Goal: Transaction & Acquisition: Purchase product/service

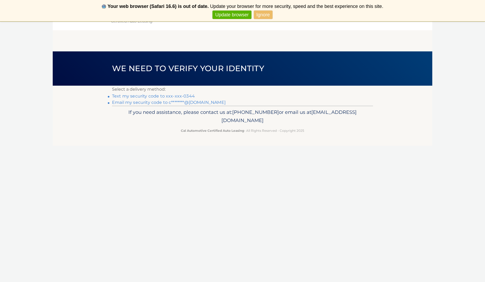
click at [148, 97] on link "Text my security code to xxx-xxx-0344" at bounding box center [153, 96] width 83 height 5
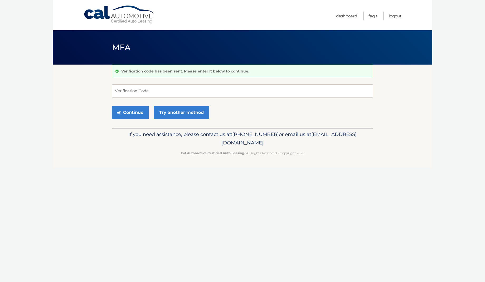
click at [152, 92] on input "Verification Code" at bounding box center [242, 90] width 261 height 13
type input "353889"
click at [123, 113] on button "Continue" at bounding box center [130, 112] width 37 height 13
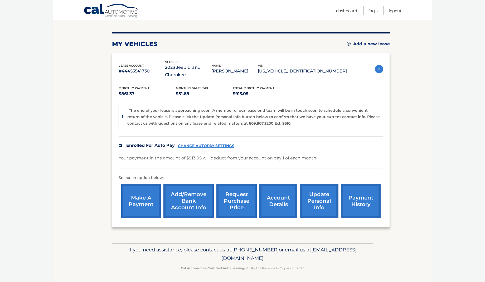
scroll to position [56, 0]
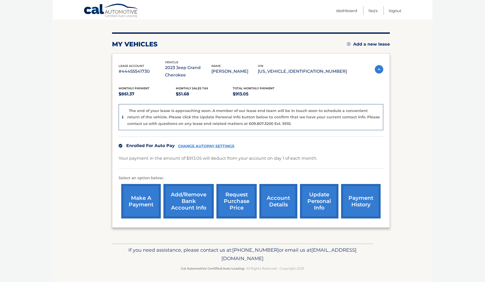
click at [281, 204] on link "account details" at bounding box center [278, 201] width 38 height 35
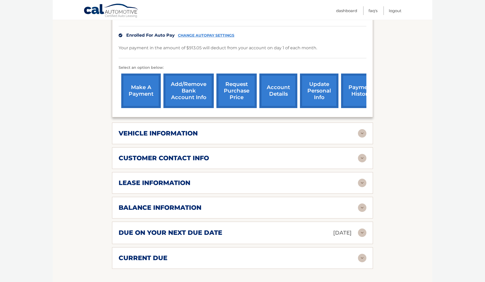
scroll to position [143, 0]
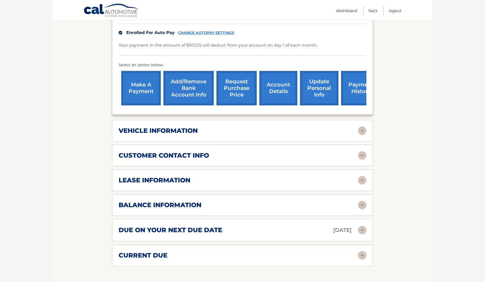
click at [362, 129] on img at bounding box center [362, 131] width 8 height 8
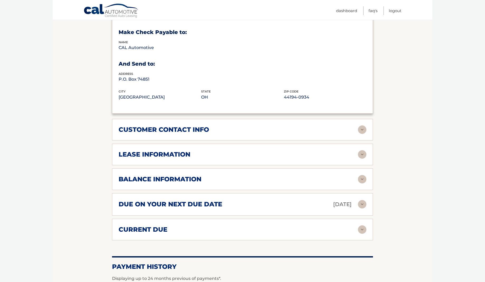
scroll to position [297, 0]
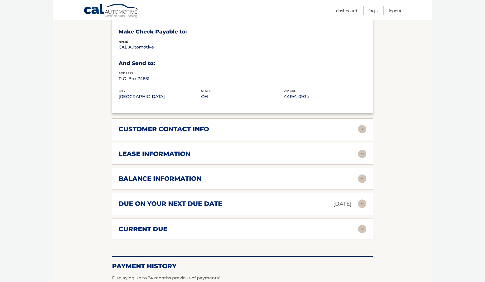
click at [362, 152] on img at bounding box center [362, 154] width 8 height 8
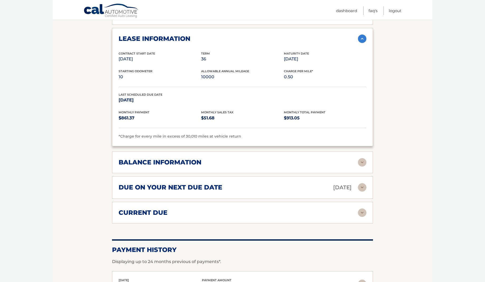
scroll to position [417, 0]
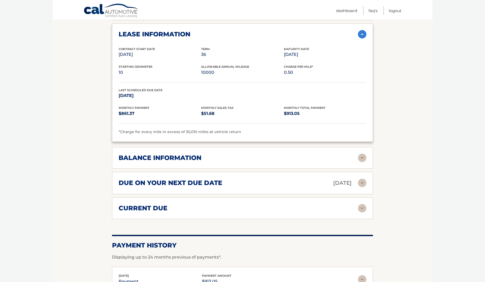
click at [362, 154] on img at bounding box center [362, 158] width 8 height 8
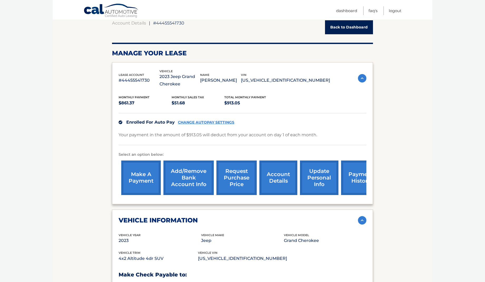
scroll to position [53, 0]
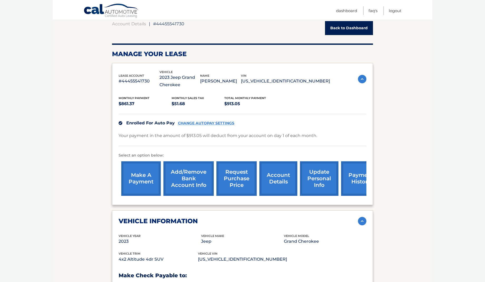
click at [138, 183] on link "make a payment" at bounding box center [141, 178] width 40 height 35
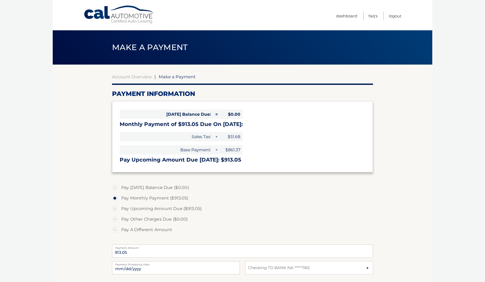
select select "MjMzZDJkYzAtMmE4Zi00YjYxLTkwNWEtZTdmNDRmNmU5YzA2"
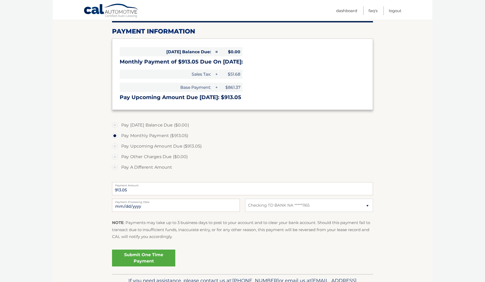
scroll to position [63, 0]
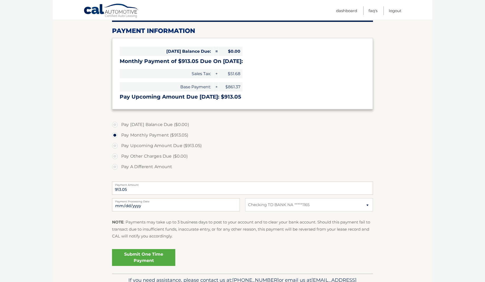
click at [116, 166] on label "Pay A Different Amount" at bounding box center [242, 167] width 261 height 11
click at [116, 166] on input "Pay A Different Amount" at bounding box center [116, 166] width 5 height 8
radio input "true"
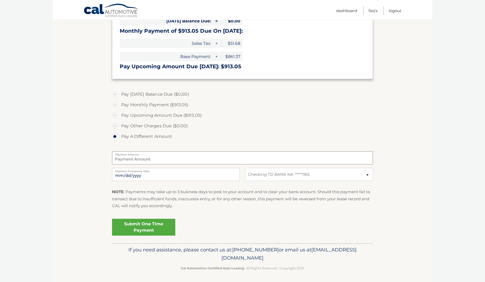
scroll to position [93, 0]
type input "1826"
type input "1826.10"
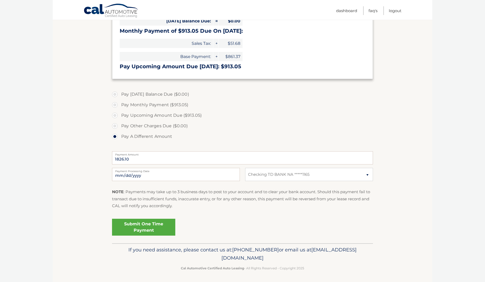
click at [171, 223] on link "Submit One Time Payment" at bounding box center [143, 227] width 63 height 17
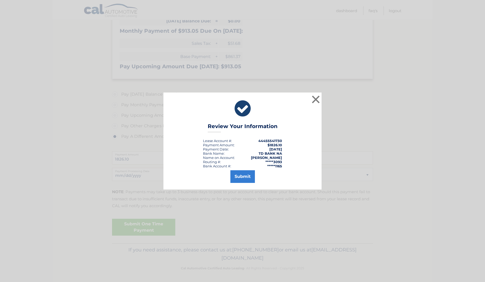
click at [246, 178] on button "Submit" at bounding box center [242, 176] width 25 height 13
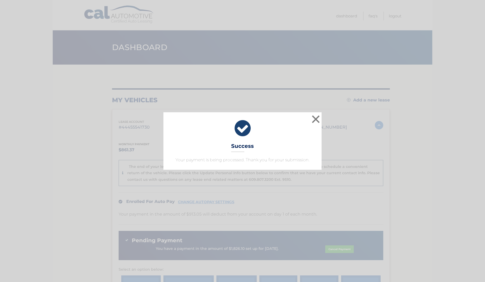
click at [316, 120] on button "×" at bounding box center [316, 119] width 11 height 11
